Goal: Task Accomplishment & Management: Use online tool/utility

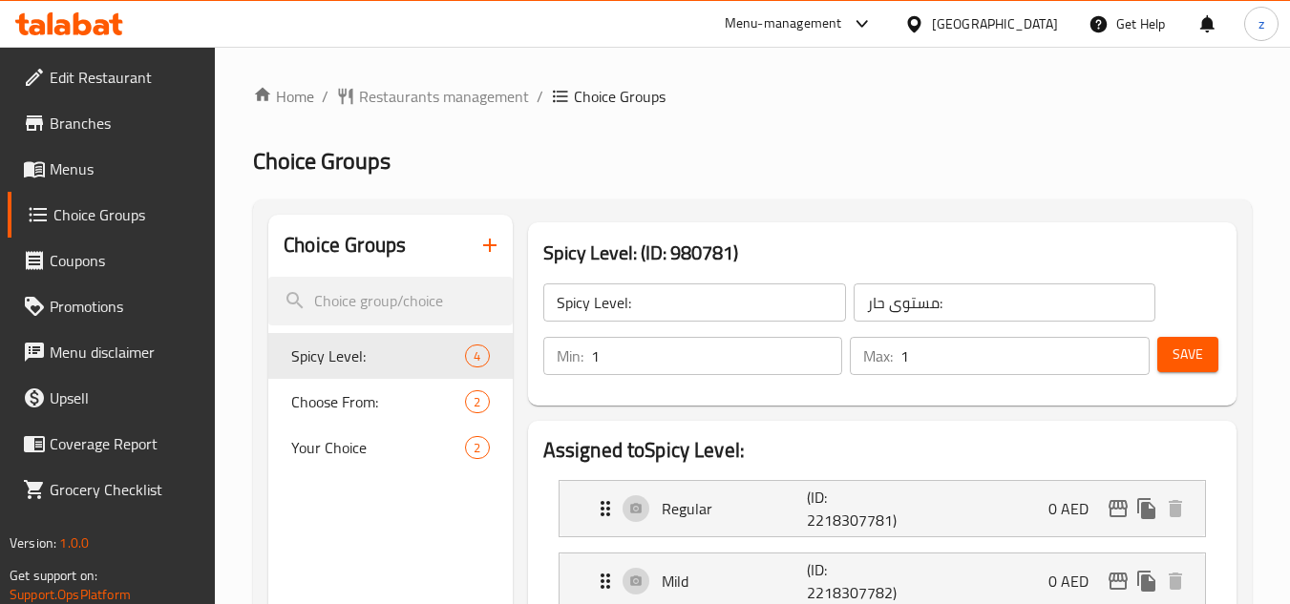
click at [391, 445] on span "Your Choice" at bounding box center [378, 447] width 174 height 23
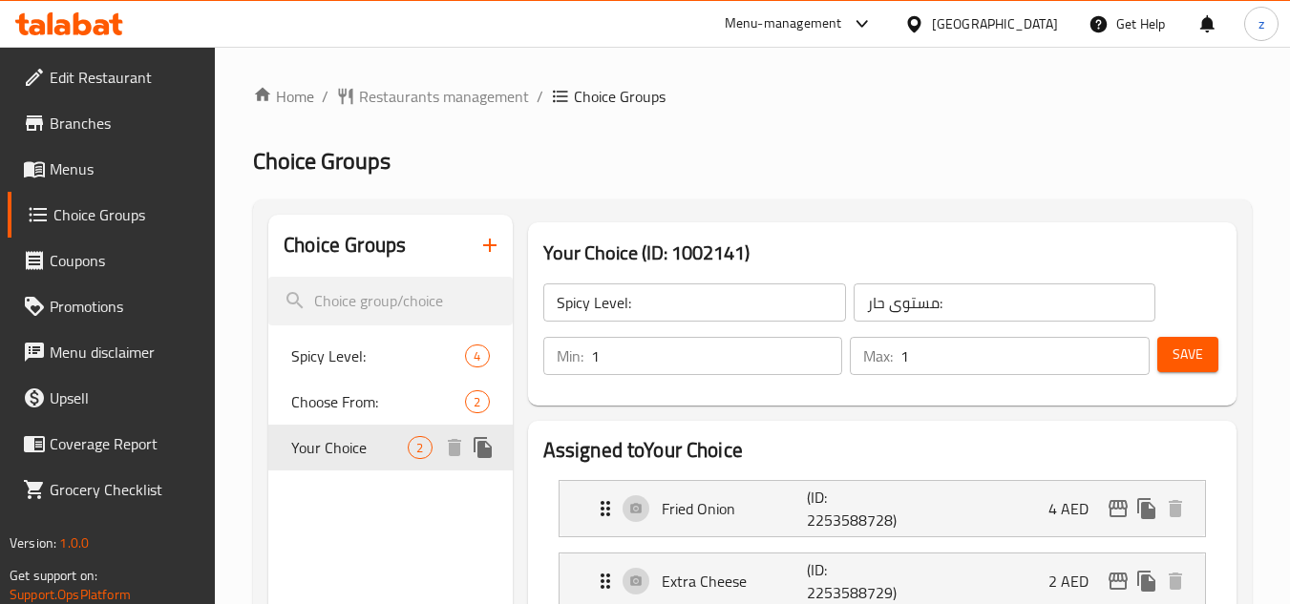
type input "Your Choice"
type input "اختيارك"
type input "0"
type input "2"
click at [119, 19] on icon at bounding box center [69, 23] width 108 height 23
